Goal: Information Seeking & Learning: Learn about a topic

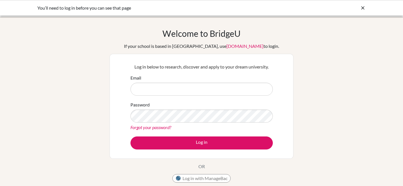
click at [163, 86] on input "Email" at bounding box center [201, 89] width 142 height 13
click at [198, 179] on button "Log in with ManageBac" at bounding box center [201, 178] width 58 height 8
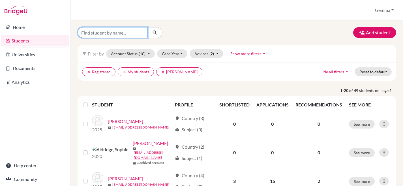
click at [93, 34] on input "Find student by name..." at bounding box center [113, 32] width 70 height 11
type input "westerhausen"
click button "submit" at bounding box center [154, 32] width 15 height 11
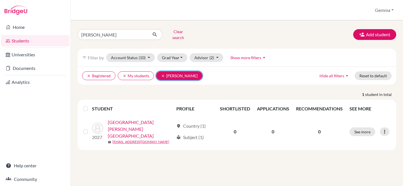
click at [162, 74] on icon "clear" at bounding box center [163, 76] width 4 height 4
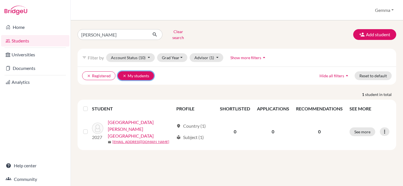
click at [124, 74] on icon "clear" at bounding box center [125, 76] width 4 height 4
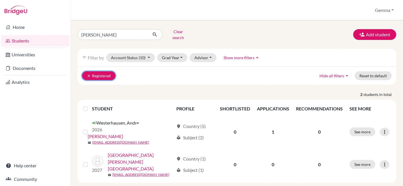
click at [87, 71] on button "clear Registered" at bounding box center [98, 75] width 33 height 9
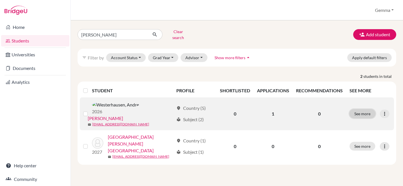
click at [362, 109] on button "See more" at bounding box center [363, 113] width 26 height 9
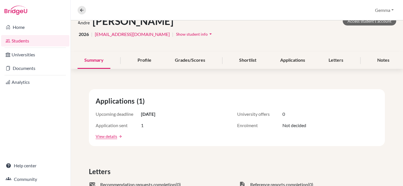
scroll to position [38, 0]
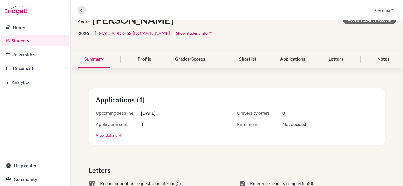
click at [153, 50] on div "Westerhausen, Andre Access student's account 2026 | s-andre.w@berlinbritishscho…" at bounding box center [237, 29] width 332 height 44
click at [142, 60] on div "Profile" at bounding box center [144, 59] width 27 height 17
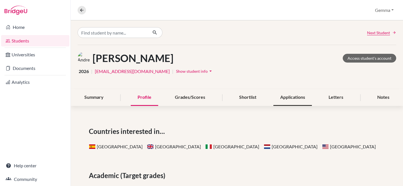
click at [280, 100] on div "Applications" at bounding box center [292, 97] width 38 height 17
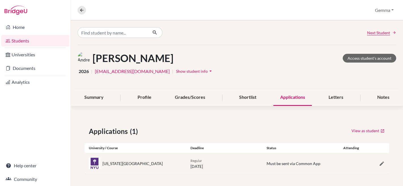
scroll to position [2, 0]
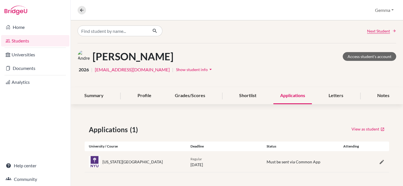
click at [284, 161] on span "Must be sent via Common App" at bounding box center [294, 161] width 54 height 5
click at [298, 166] on div "New York University Regular 05 January 2026 Must be sent via Common App" at bounding box center [237, 161] width 305 height 21
click at [382, 163] on icon "button" at bounding box center [382, 162] width 6 height 6
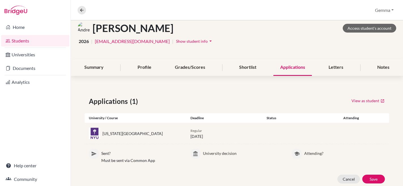
scroll to position [46, 0]
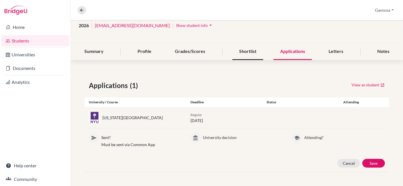
click at [251, 48] on div "Shortlist" at bounding box center [247, 51] width 31 height 17
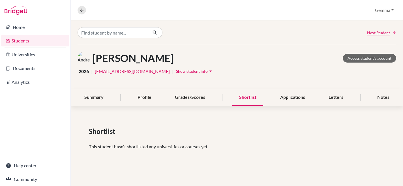
click at [185, 72] on span "Show student info" at bounding box center [192, 71] width 32 height 5
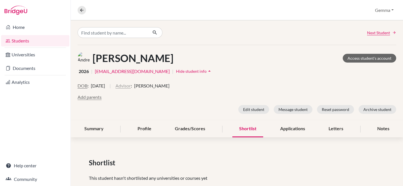
click at [131, 87] on button "Advisor" at bounding box center [122, 85] width 15 height 7
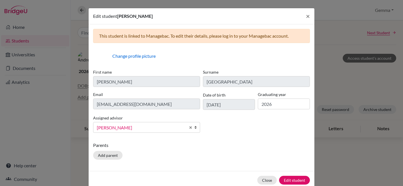
scroll to position [11, 0]
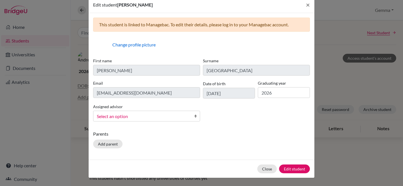
click at [197, 117] on b at bounding box center [197, 116] width 6 height 10
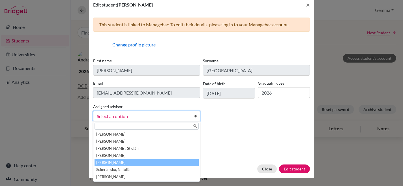
click at [117, 161] on li "Ritchie, Gemma" at bounding box center [147, 162] width 104 height 7
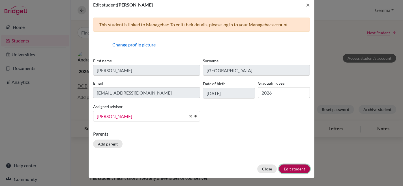
click at [296, 170] on button "Edit student" at bounding box center [294, 168] width 31 height 9
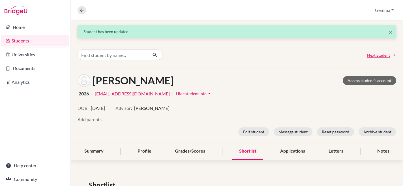
scroll to position [36, 0]
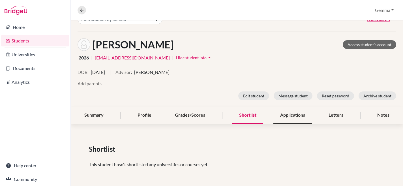
click at [288, 112] on div "Applications" at bounding box center [292, 115] width 38 height 17
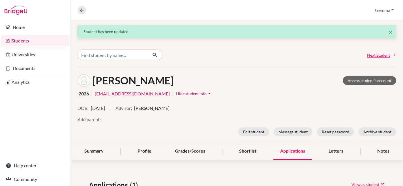
scroll to position [55, 0]
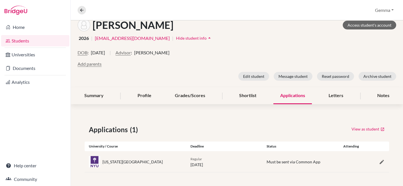
click at [279, 163] on span "Must be sent via Common App" at bounding box center [294, 161] width 54 height 5
click at [333, 98] on div "Letters" at bounding box center [336, 95] width 28 height 17
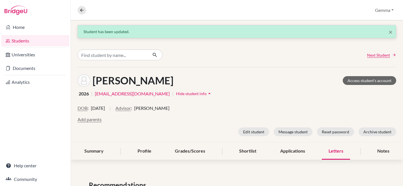
scroll to position [36, 0]
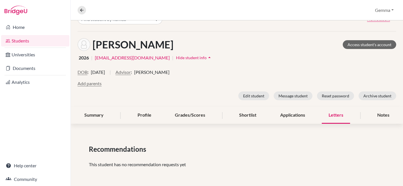
click at [123, 163] on p "This student has no recommendation requests yet" at bounding box center [237, 164] width 296 height 7
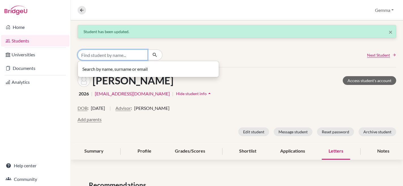
click at [125, 56] on input "Find student by name..." at bounding box center [113, 55] width 70 height 11
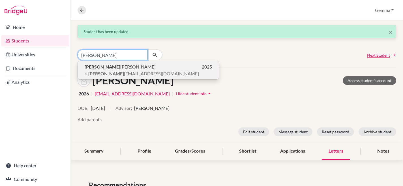
type input "ferd"
click at [97, 77] on button "Ferd inand Andrae 2025 s- ferd inand.a@berlinbritishschool.de" at bounding box center [148, 70] width 141 height 18
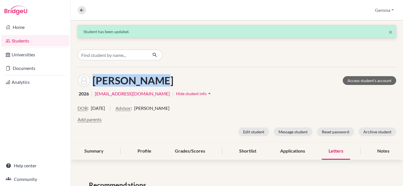
click at [97, 77] on h1 "[PERSON_NAME]" at bounding box center [133, 80] width 81 height 12
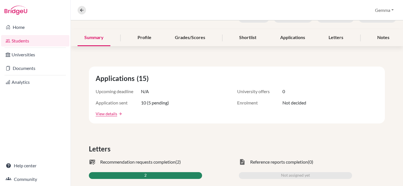
scroll to position [117, 0]
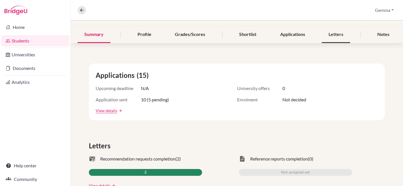
click at [335, 37] on div "Letters" at bounding box center [336, 34] width 28 height 17
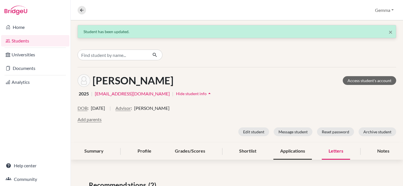
click at [292, 150] on div "Applications" at bounding box center [292, 151] width 38 height 17
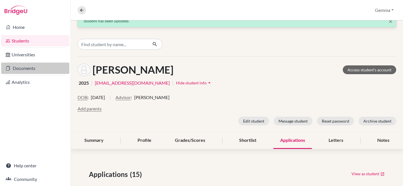
click at [31, 64] on link "Documents" at bounding box center [35, 68] width 68 height 11
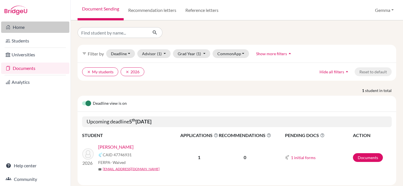
click at [18, 25] on link "Home" at bounding box center [35, 27] width 68 height 11
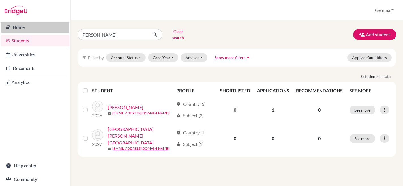
click at [25, 27] on link "Home" at bounding box center [35, 27] width 68 height 11
